Goal: Transaction & Acquisition: Purchase product/service

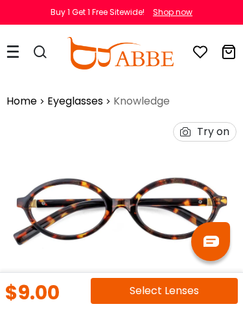
click at [0, 0] on img at bounding box center [0, 0] width 0 height 0
click at [128, 201] on img at bounding box center [121, 212] width 231 height 192
click at [126, 204] on img at bounding box center [121, 212] width 231 height 192
click at [75, 101] on link "Eyeglasses" at bounding box center [75, 102] width 56 height 16
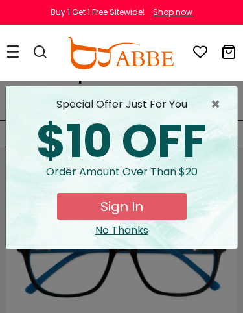
scroll to position [32, 0]
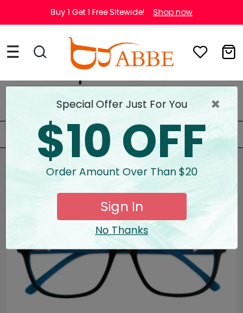
click at [226, 100] on span "×" at bounding box center [219, 105] width 16 height 16
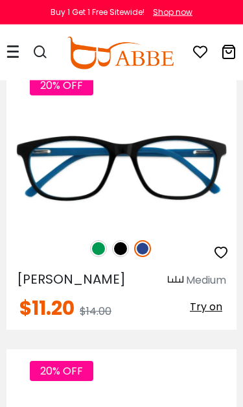
scroll to position [103, 0]
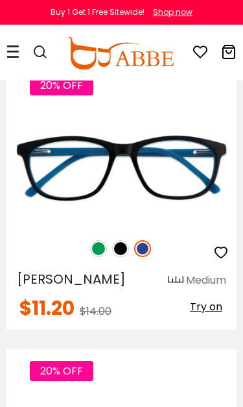
click at [101, 242] on img at bounding box center [98, 248] width 17 height 17
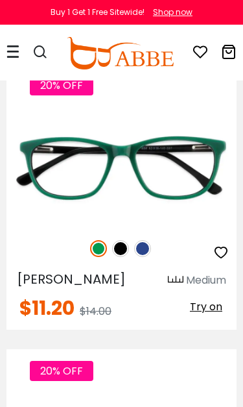
click at [0, 0] on img at bounding box center [0, 0] width 0 height 0
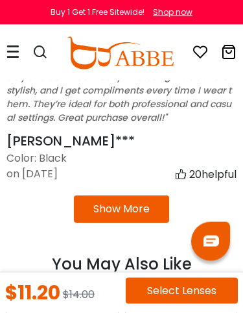
scroll to position [2635, 0]
